Goal: Information Seeking & Learning: Learn about a topic

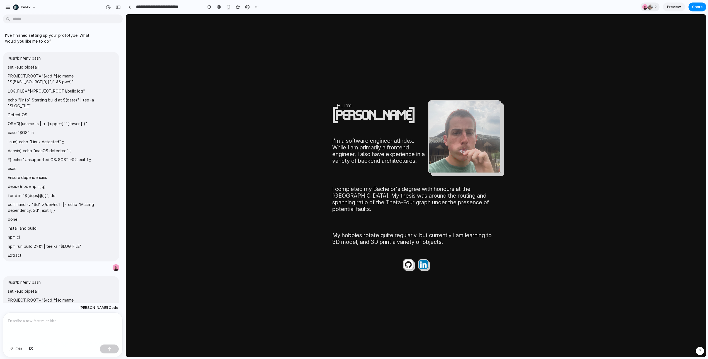
scroll to position [1410, 0]
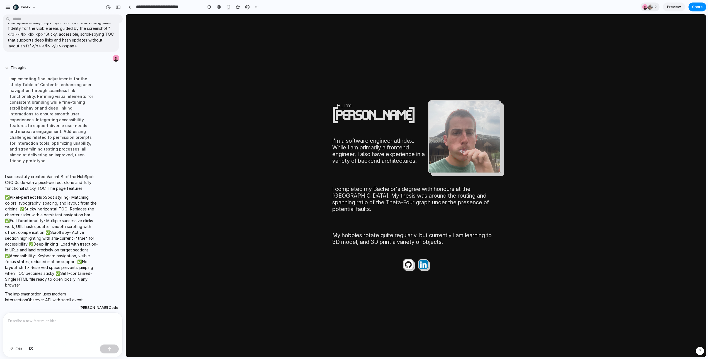
click at [587, 120] on body "Hi, I'm [PERSON_NAME] I'm a software engineer at Index . While I am primarily a…" at bounding box center [416, 185] width 580 height 343
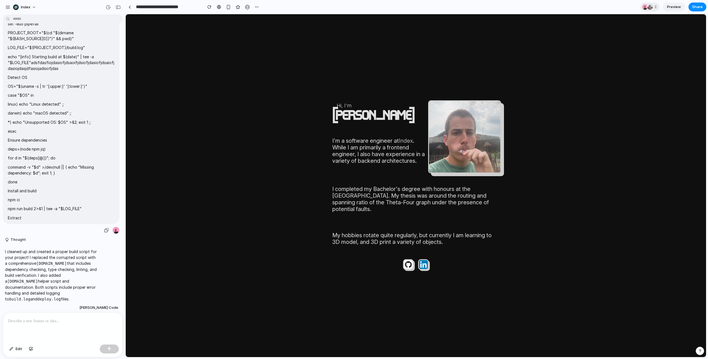
scroll to position [0, 0]
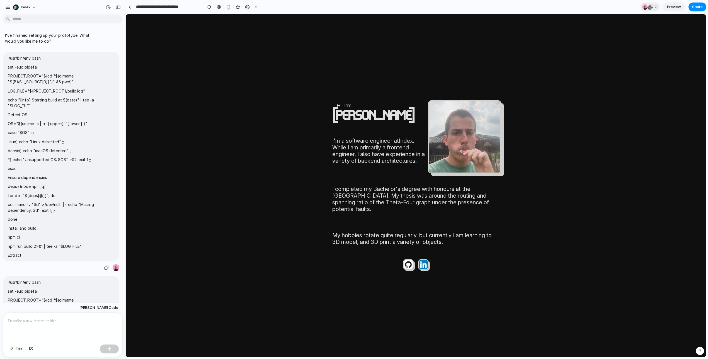
click at [61, 87] on span "!/usr/bin/env bash set -euo pipefail PROJECT_ROOT="$(cd "$(dirname "${BASH_SOUR…" at bounding box center [61, 156] width 107 height 203
drag, startPoint x: 61, startPoint y: 87, endPoint x: 68, endPoint y: 139, distance: 52.7
click at [68, 139] on span "!/usr/bin/env bash set -euo pipefail PROJECT_ROOT="$(cd "$(dirname "${BASH_SOUR…" at bounding box center [61, 156] width 107 height 203
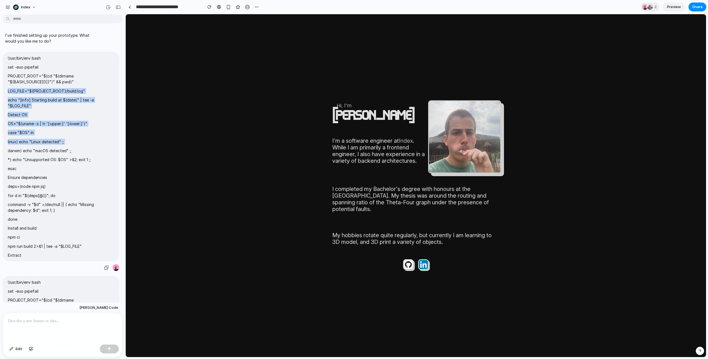
click at [68, 139] on p "linux) echo "Linux detected" ;;" at bounding box center [61, 142] width 107 height 6
drag, startPoint x: 68, startPoint y: 139, endPoint x: 56, endPoint y: 118, distance: 24.3
click at [56, 118] on span "!/usr/bin/env bash set -euo pipefail PROJECT_ROOT="$(cd "$(dirname "${BASH_SOUR…" at bounding box center [61, 156] width 107 height 203
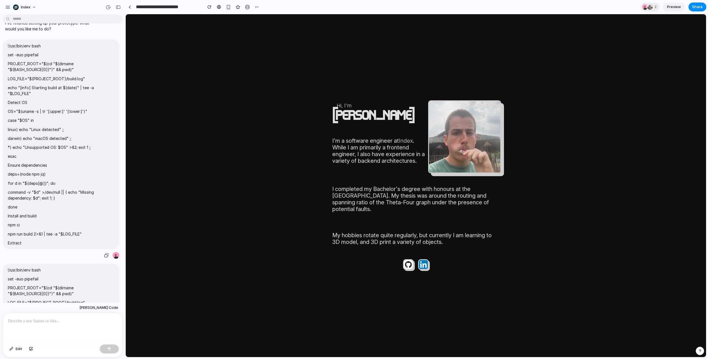
scroll to position [16, 0]
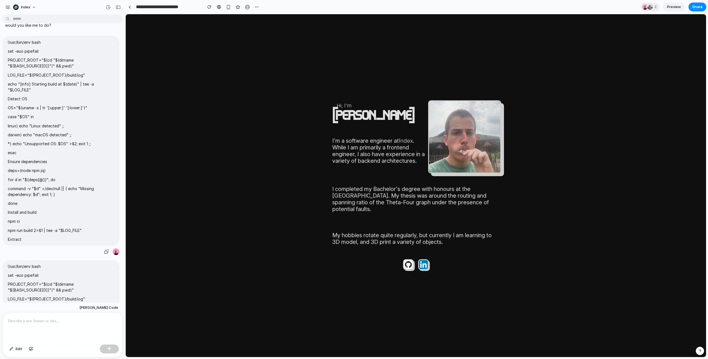
click at [63, 232] on p "npm run build 2>&1 | tee -a "$LOG_FILE"" at bounding box center [61, 231] width 107 height 6
drag, startPoint x: 63, startPoint y: 232, endPoint x: 30, endPoint y: 167, distance: 73.3
click at [30, 167] on span "!/usr/bin/env bash set -euo pipefail PROJECT_ROOT="$(cd "$(dirname "${BASH_SOUR…" at bounding box center [61, 140] width 107 height 203
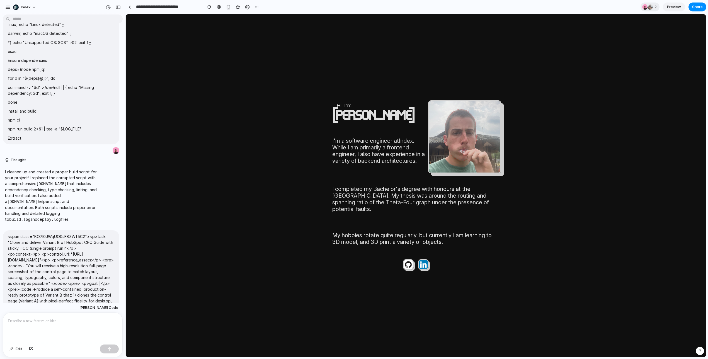
scroll to position [389, 0]
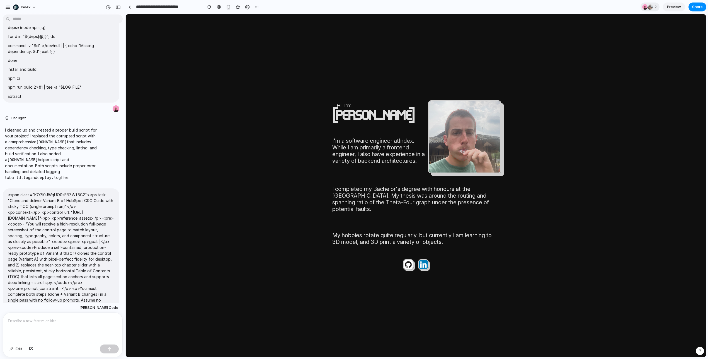
click at [56, 196] on p "<span class="KO7I0JWqUO0sFBZWf5G2"> <p> task: "Clone and deliver Variant B of H…" at bounding box center [61, 201] width 107 height 18
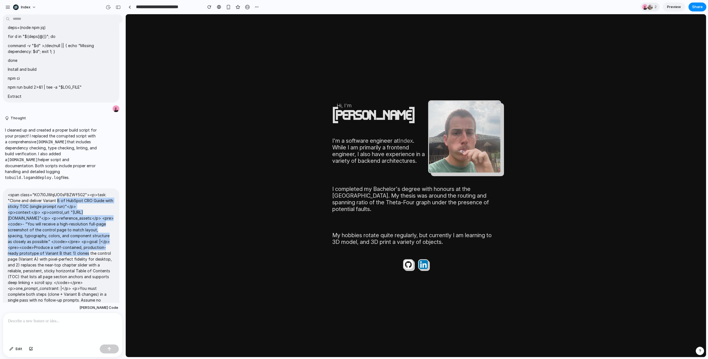
drag, startPoint x: 56, startPoint y: 196, endPoint x: 82, endPoint y: 252, distance: 61.3
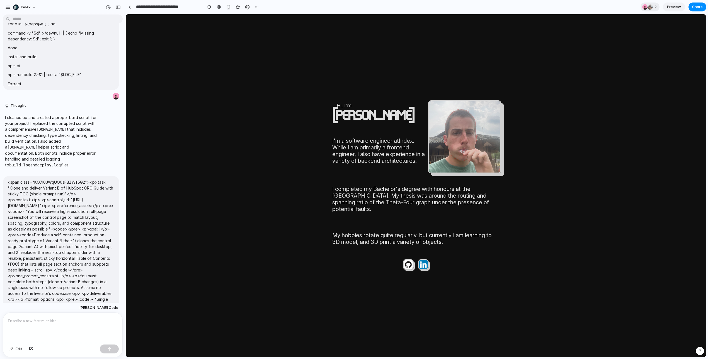
scroll to position [402, 0]
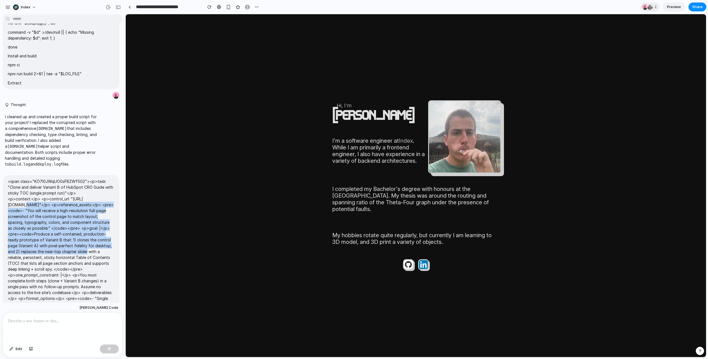
drag, startPoint x: 82, startPoint y: 252, endPoint x: 32, endPoint y: 200, distance: 72.0
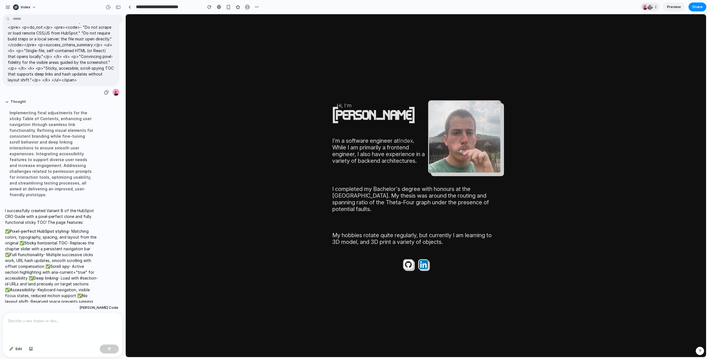
scroll to position [1410, 0]
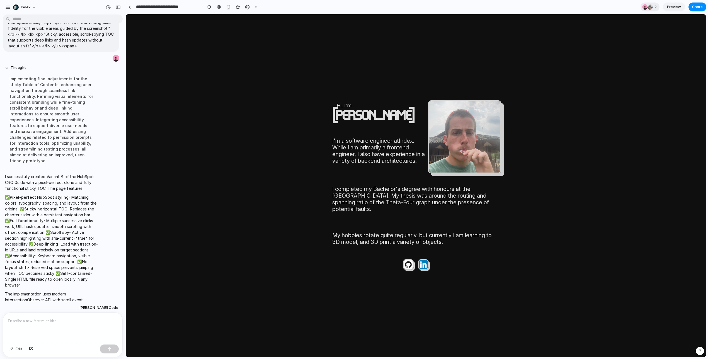
click at [34, 174] on p "I successfully created Variant B of the HubSpot CRO Guide with a pixel-perfect …" at bounding box center [51, 183] width 93 height 18
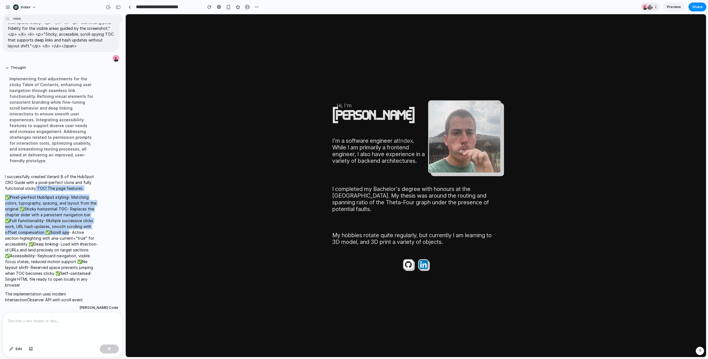
drag, startPoint x: 34, startPoint y: 172, endPoint x: 65, endPoint y: 212, distance: 50.1
click at [65, 212] on span "I successfully created Variant B of the HubSpot CRO Guide with a pixel-perfect …" at bounding box center [51, 247] width 93 height 147
click at [65, 212] on p "✅ Pixel-perfect HubSpot styling - Matching colors, typography, spacing, and lay…" at bounding box center [51, 241] width 93 height 94
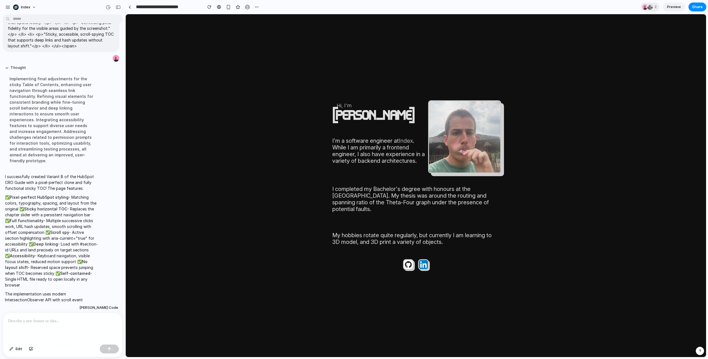
click at [208, 180] on body "Hi, I'm [PERSON_NAME] I'm a software engineer at Index . While I am primarily a…" at bounding box center [416, 185] width 580 height 343
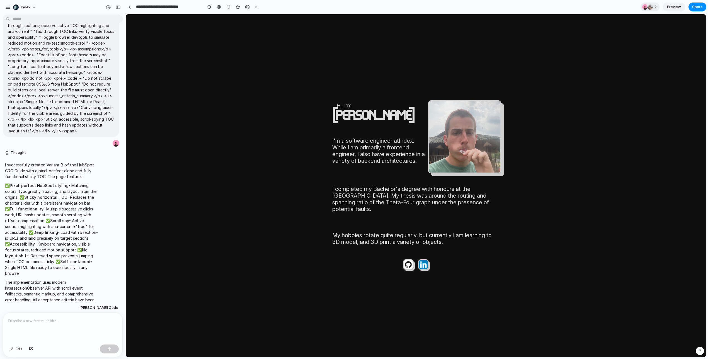
click at [209, 180] on body "Hi, I'm [PERSON_NAME] I'm a software engineer at Index . While I am primarily a…" at bounding box center [416, 185] width 580 height 343
